Goal: Ask a question: Seek information or help from site administrators or community

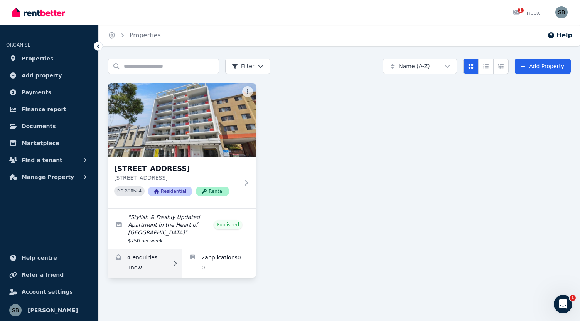
click at [167, 278] on link "Enquiries for 16/863-867 Wellington Street, West Perth" at bounding box center [145, 263] width 74 height 29
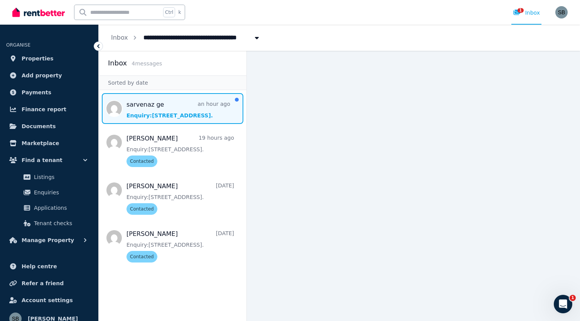
click at [194, 113] on span "Message list" at bounding box center [173, 108] width 148 height 31
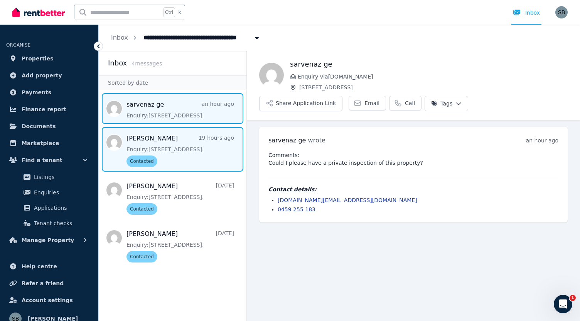
click at [148, 163] on span "Message list" at bounding box center [173, 149] width 148 height 45
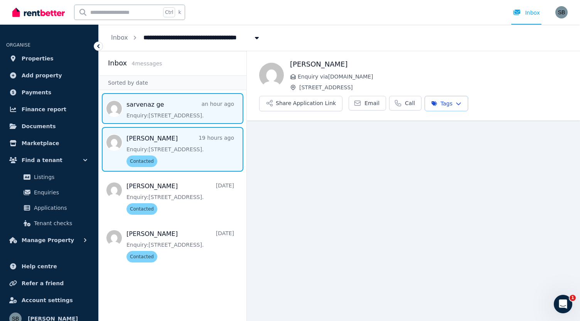
click at [155, 113] on span "Message list" at bounding box center [173, 108] width 148 height 31
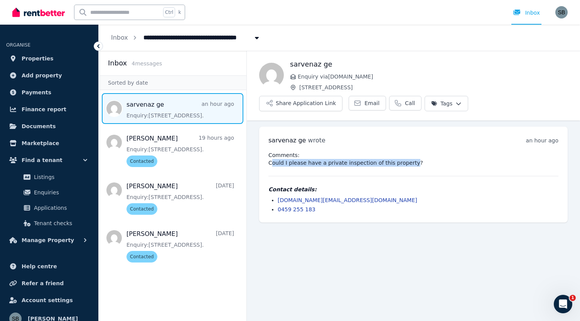
drag, startPoint x: 270, startPoint y: 163, endPoint x: 402, endPoint y: 160, distance: 131.9
click at [402, 160] on pre "Comments: Could I please have a private inspection of this property?" at bounding box center [413, 158] width 290 height 15
click at [405, 163] on pre "Comments: Could I please have a private inspection of this property?" at bounding box center [413, 158] width 290 height 15
drag, startPoint x: 402, startPoint y: 157, endPoint x: 297, endPoint y: 165, distance: 105.9
click at [297, 165] on pre "Comments: Could I please have a private inspection of this property?" at bounding box center [413, 158] width 290 height 15
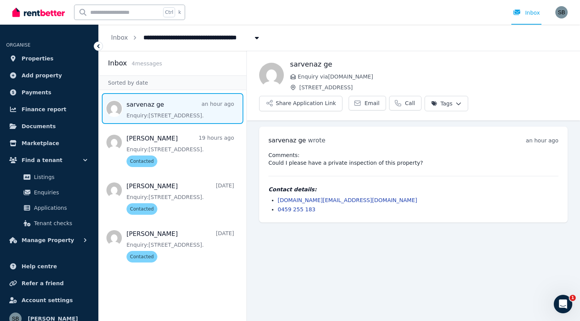
click at [298, 167] on div "Comments: Could I please have a private inspection of this property? Contact de…" at bounding box center [413, 182] width 290 height 62
drag, startPoint x: 267, startPoint y: 165, endPoint x: 416, endPoint y: 162, distance: 149.2
click at [416, 162] on div "[PERSON_NAME] ge wrote an hour ago 1:46 pm [DATE][DATE] Comments: Could I pleas…" at bounding box center [413, 175] width 308 height 96
click at [416, 162] on pre "Comments: Could I please have a private inspection of this property?" at bounding box center [413, 158] width 290 height 15
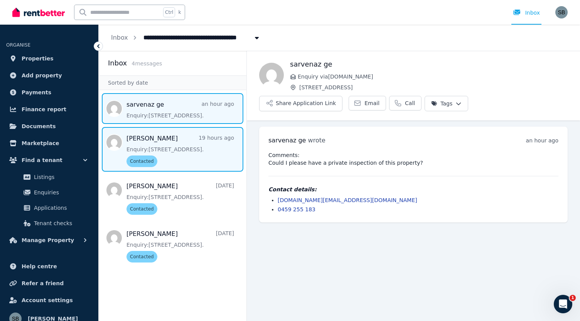
click at [170, 148] on span "Message list" at bounding box center [173, 149] width 148 height 45
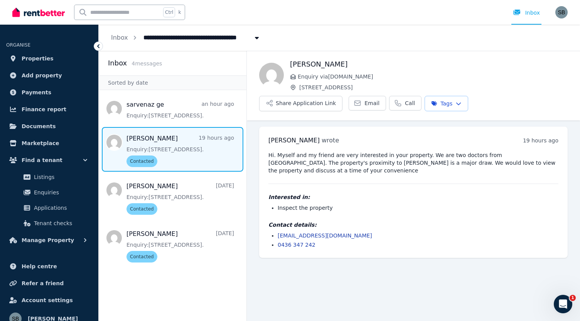
click at [140, 93] on nav "sarvenaz ge an hour ago Enquiry: [STREET_ADDRESS] . [PERSON_NAME] 19 hours ago …" at bounding box center [173, 180] width 148 height 180
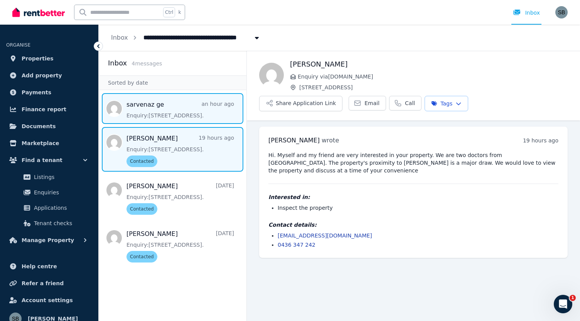
click at [141, 94] on span "Message list" at bounding box center [173, 108] width 148 height 31
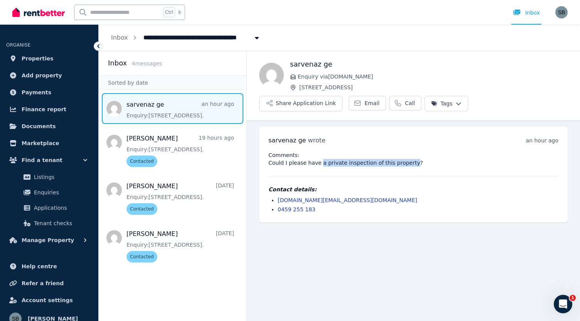
drag, startPoint x: 401, startPoint y: 164, endPoint x: 314, endPoint y: 161, distance: 87.2
click at [314, 161] on pre "Comments: Could I please have a private inspection of this property?" at bounding box center [413, 158] width 290 height 15
drag, startPoint x: 272, startPoint y: 156, endPoint x: 372, endPoint y: 155, distance: 100.2
click at [372, 155] on pre "Comments: Could I please have a private inspection of this property?" at bounding box center [413, 158] width 290 height 15
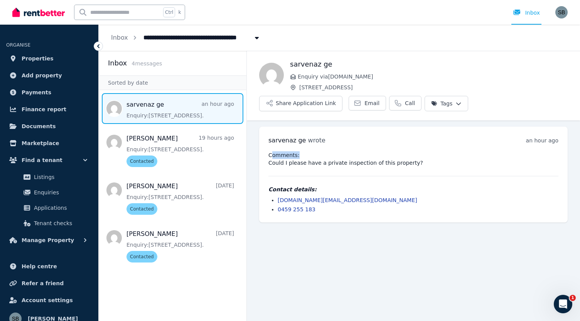
click at [372, 155] on pre "Comments: Could I please have a private inspection of this property?" at bounding box center [413, 158] width 290 height 15
drag, startPoint x: 274, startPoint y: 161, endPoint x: 421, endPoint y: 164, distance: 147.3
click at [421, 164] on pre "Comments: Could I please have a private inspection of this property?" at bounding box center [413, 158] width 290 height 15
click at [59, 207] on span "Applications" at bounding box center [60, 208] width 52 height 9
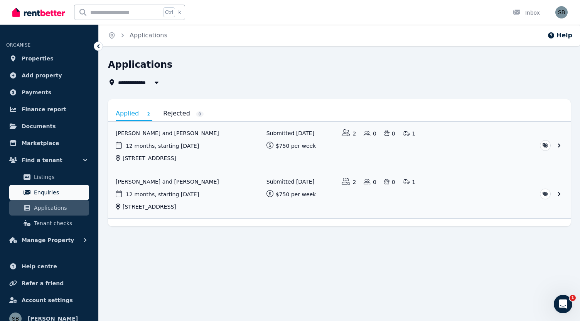
click at [62, 188] on span "Enquiries" at bounding box center [60, 192] width 52 height 9
